Goal: Information Seeking & Learning: Learn about a topic

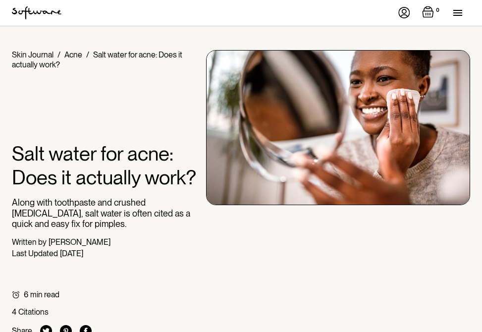
click at [81, 54] on link "Acne" at bounding box center [73, 54] width 18 height 9
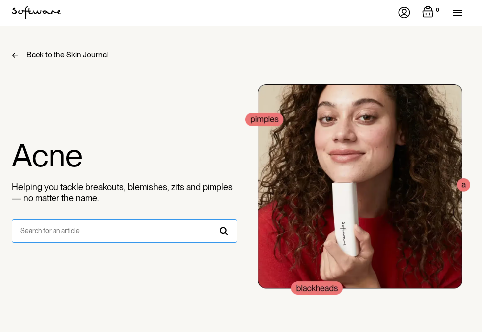
click at [58, 230] on input "search form" at bounding box center [124, 231] width 225 height 24
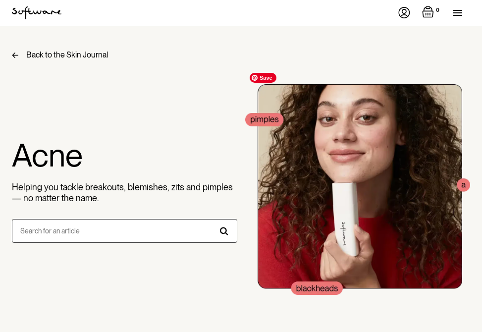
click at [466, 183] on img at bounding box center [357, 189] width 225 height 243
click at [271, 118] on img at bounding box center [357, 189] width 225 height 243
click at [295, 197] on img at bounding box center [357, 189] width 225 height 243
click at [348, 197] on img at bounding box center [357, 189] width 225 height 243
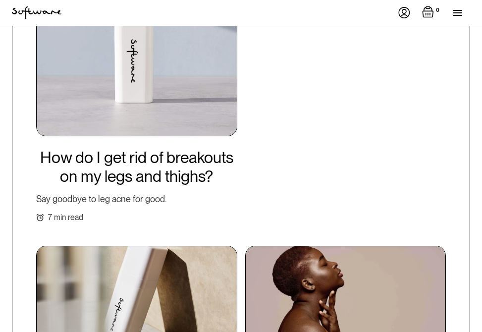
scroll to position [534, 0]
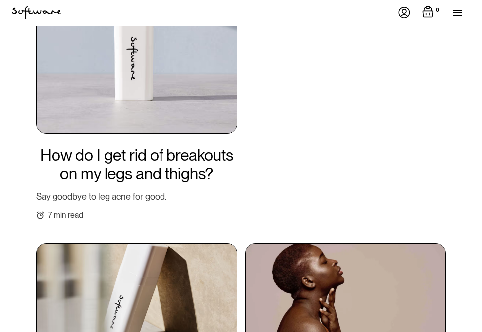
click at [141, 153] on h3 "How do I get rid of breakouts on my legs and thighs?" at bounding box center [136, 165] width 201 height 38
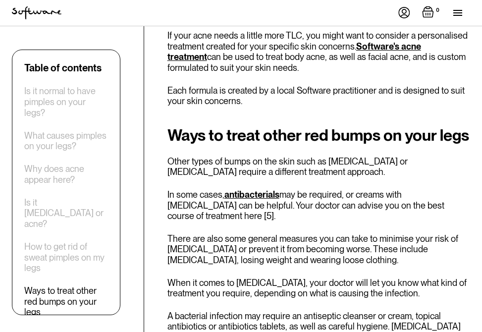
scroll to position [1905, 0]
